Goal: Information Seeking & Learning: Learn about a topic

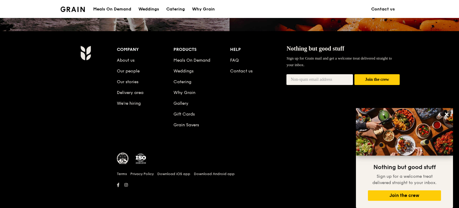
scroll to position [607, 0]
click at [134, 64] on li "About us" at bounding box center [145, 59] width 57 height 11
click at [127, 62] on link "About us" at bounding box center [126, 60] width 18 height 5
click at [187, 175] on link "Download iOS app" at bounding box center [173, 174] width 33 height 5
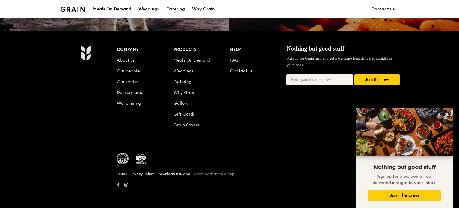
click at [207, 174] on link "Download Android app" at bounding box center [214, 174] width 41 height 5
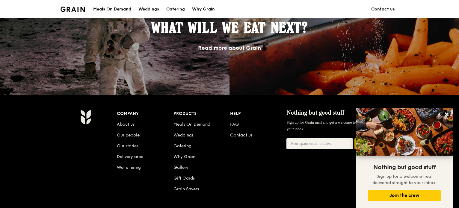
scroll to position [527, 0]
click at [130, 125] on link "About us" at bounding box center [126, 124] width 18 height 5
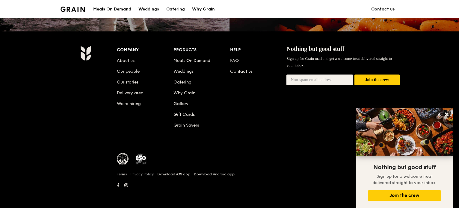
click at [146, 174] on link "Privacy Policy" at bounding box center [141, 174] width 23 height 5
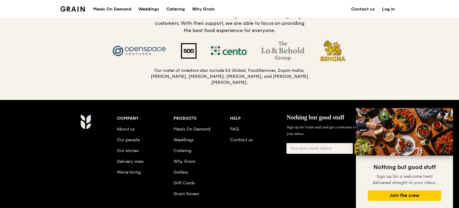
scroll to position [684, 0]
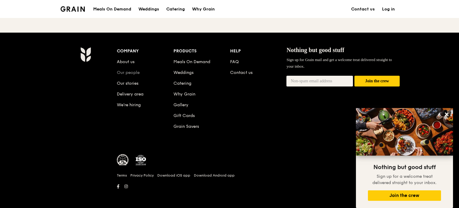
click at [137, 73] on link "Our people" at bounding box center [128, 72] width 23 height 5
click at [185, 70] on link "Weddings" at bounding box center [184, 72] width 20 height 5
click at [188, 94] on link "Why Grain" at bounding box center [185, 94] width 22 height 5
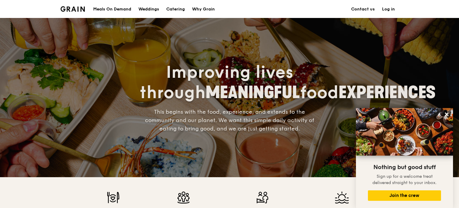
scroll to position [0, 0]
click at [211, 9] on div "Why Grain" at bounding box center [203, 9] width 23 height 18
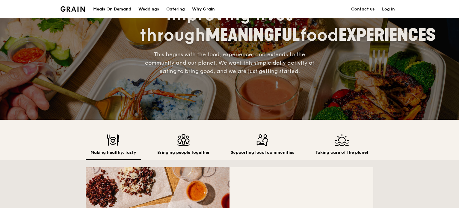
scroll to position [63, 0]
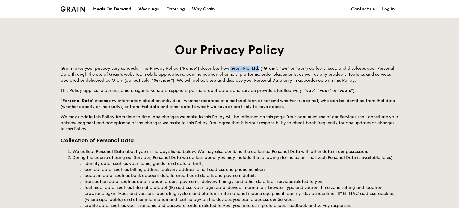
drag, startPoint x: 230, startPoint y: 68, endPoint x: 258, endPoint y: 65, distance: 28.6
click at [258, 66] on p "Grain takes your privacy very seriously. This Privacy Policy (" Policy ") descr…" at bounding box center [230, 75] width 338 height 18
copy p "Grain Pte. Ltd."
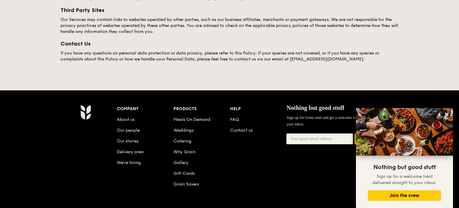
scroll to position [954, 0]
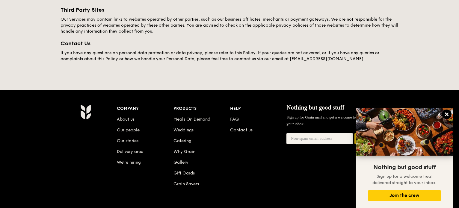
click at [448, 111] on button at bounding box center [447, 115] width 10 height 10
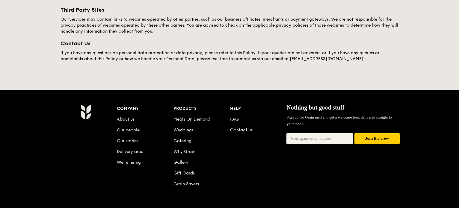
scroll to position [1013, 0]
